Goal: Information Seeking & Learning: Find specific fact

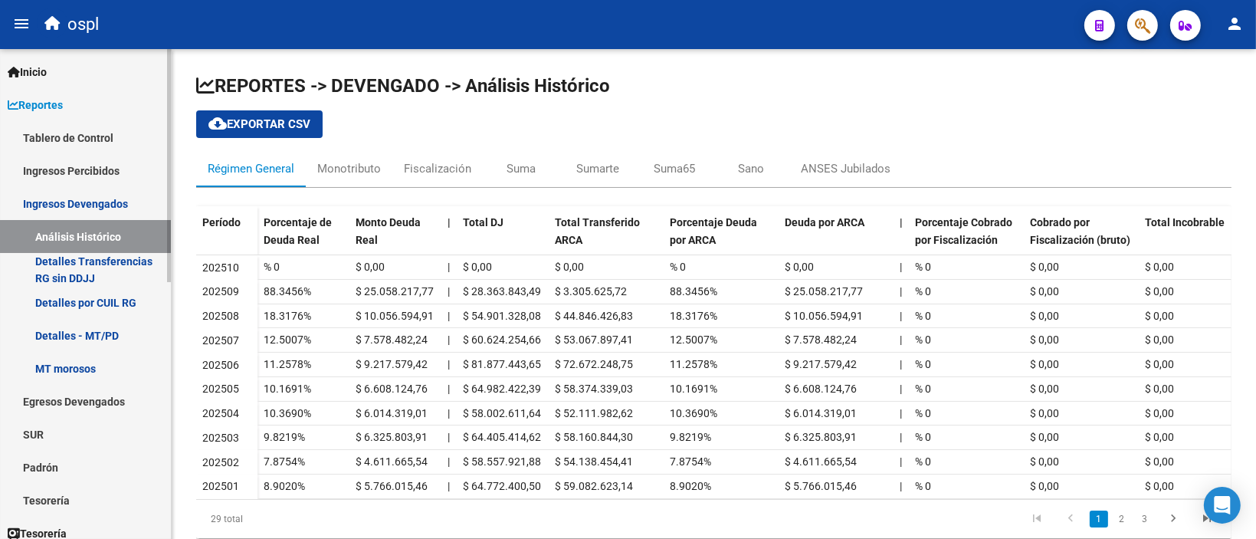
click at [82, 170] on link "Ingresos Percibidos" at bounding box center [85, 170] width 171 height 33
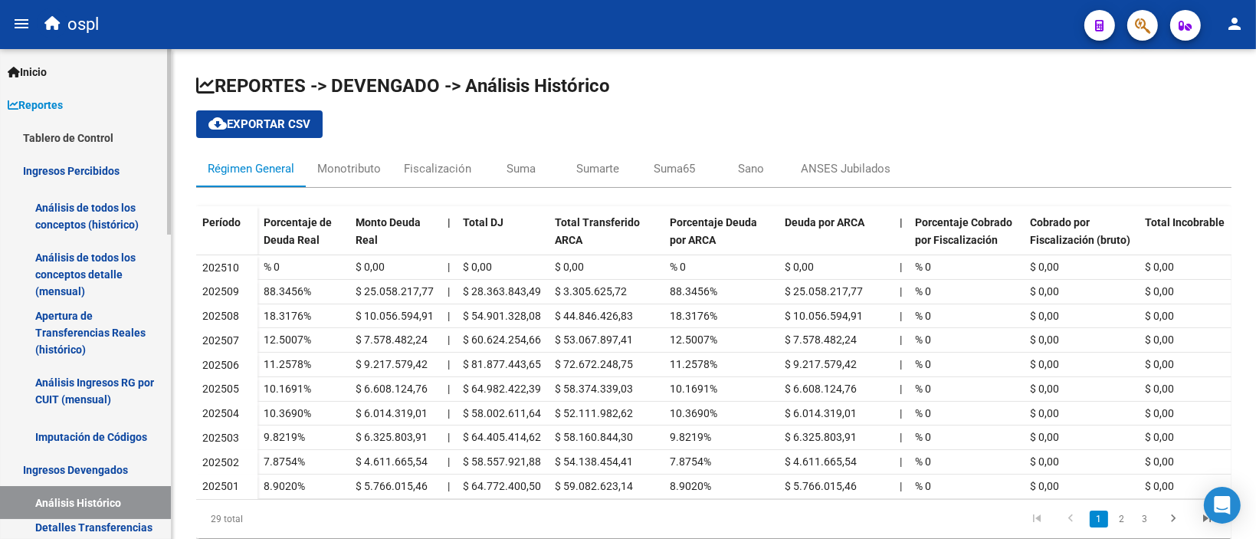
click at [105, 269] on link "Análisis de todos los conceptos detalle (mensual)" at bounding box center [85, 274] width 171 height 58
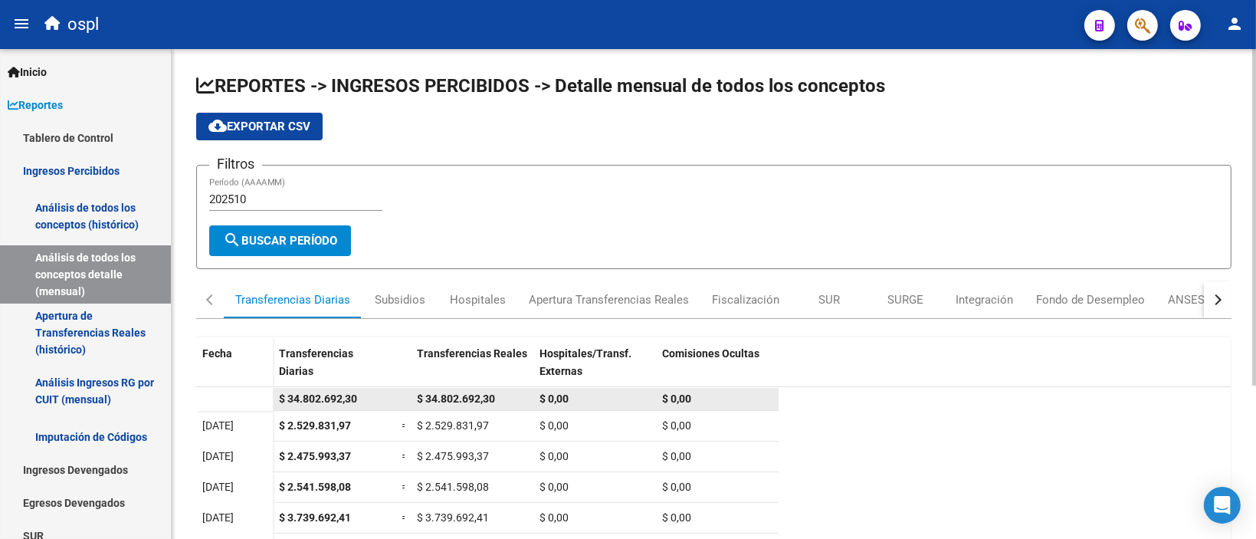
scroll to position [224, 0]
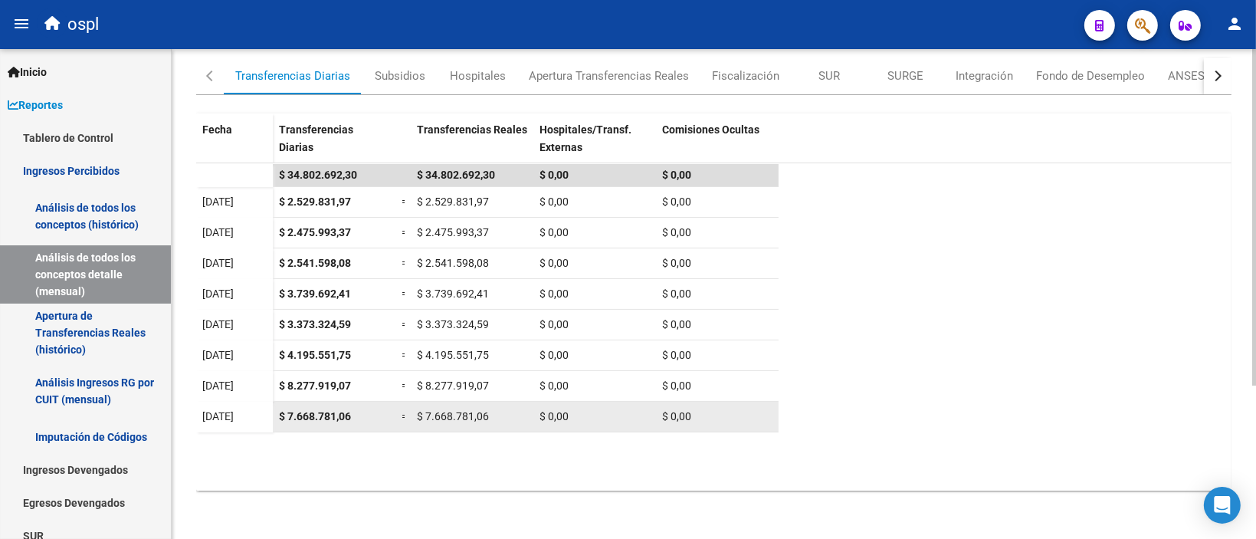
click at [333, 420] on span "$ 7.668.781,06" at bounding box center [315, 416] width 72 height 12
copy span "$ 7.668.781,06"
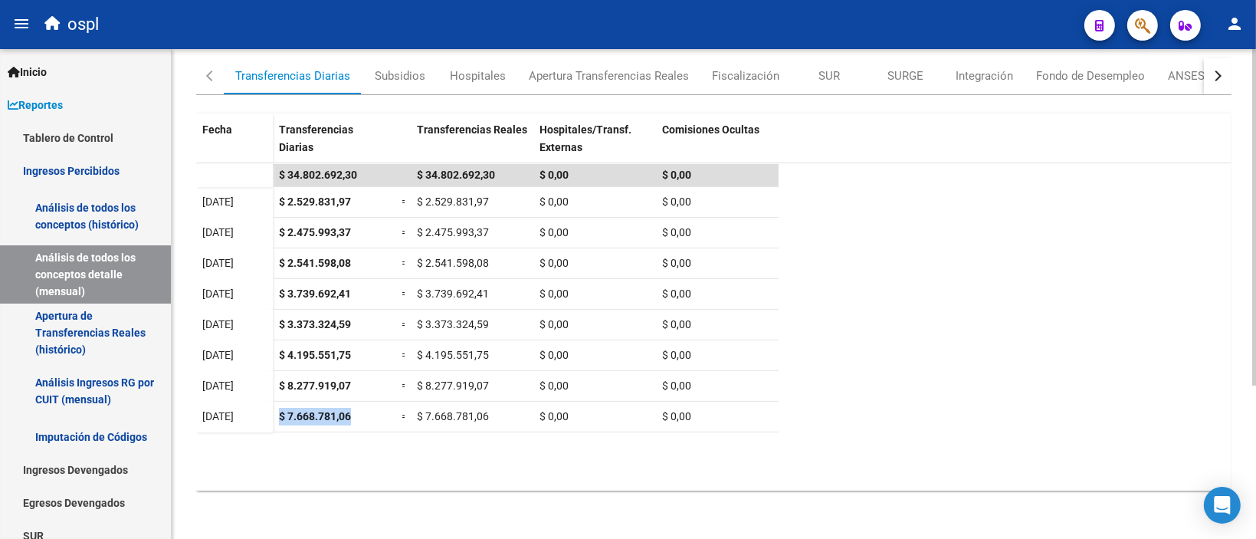
copy span "$ 7.668.781,06"
drag, startPoint x: 217, startPoint y: 296, endPoint x: 773, endPoint y: 147, distance: 575.9
click at [773, 147] on datatable-header-cell "Comisiones Ocultas" at bounding box center [717, 145] width 123 height 64
